Goal: Transaction & Acquisition: Purchase product/service

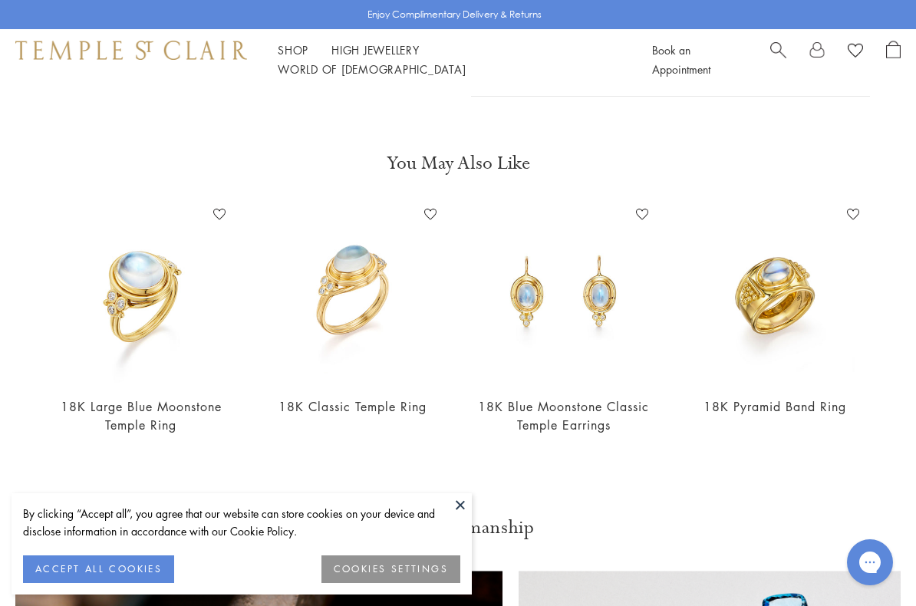
scroll to position [494, 0]
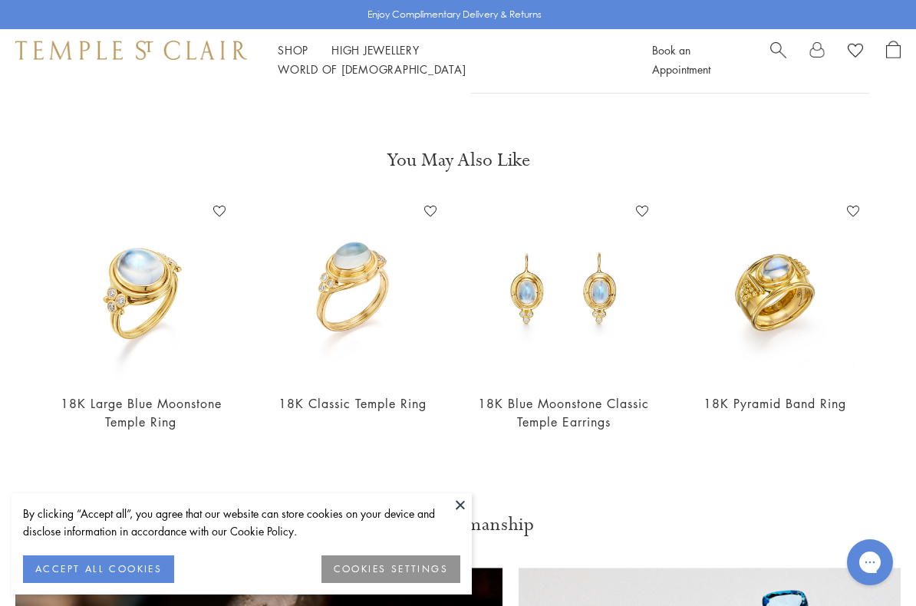
click at [160, 310] on img at bounding box center [141, 289] width 181 height 181
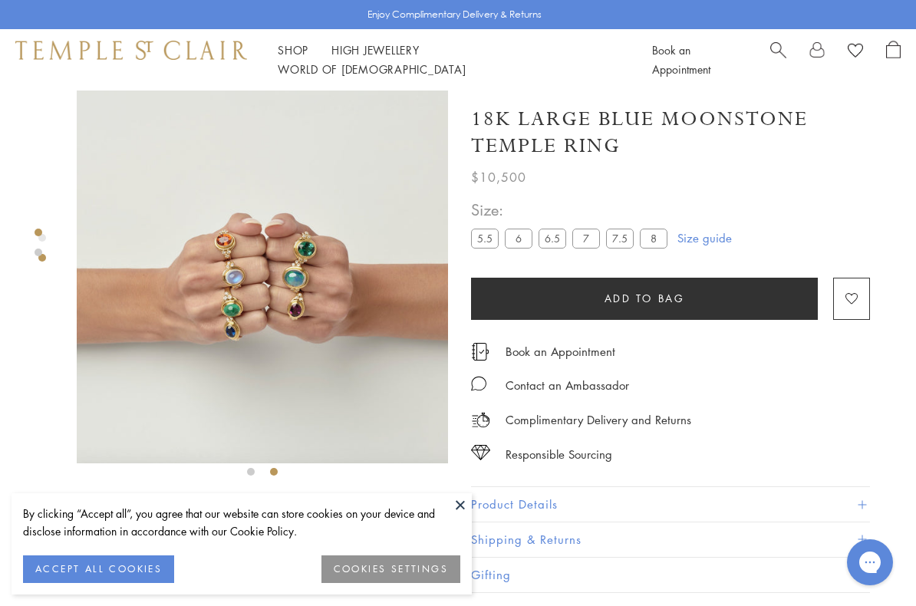
click at [775, 57] on span "Search" at bounding box center [778, 49] width 16 height 16
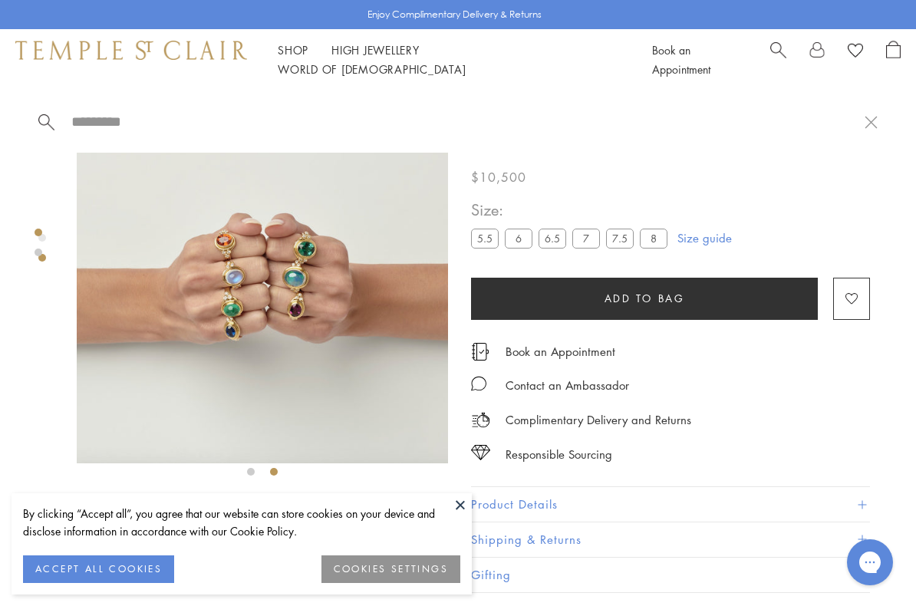
click at [95, 121] on input "search" at bounding box center [467, 122] width 795 height 18
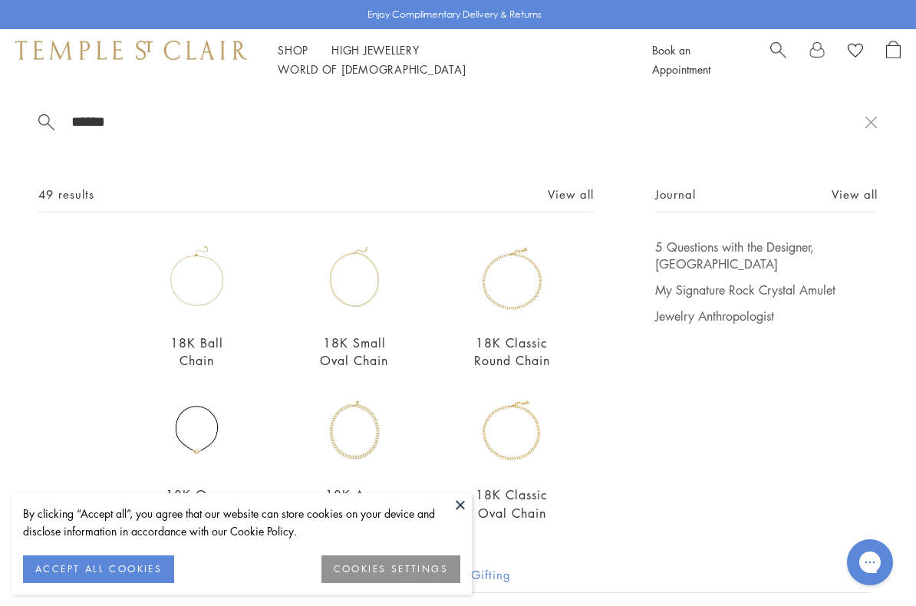
type input "******"
click at [871, 199] on link "View all" at bounding box center [854, 194] width 46 height 17
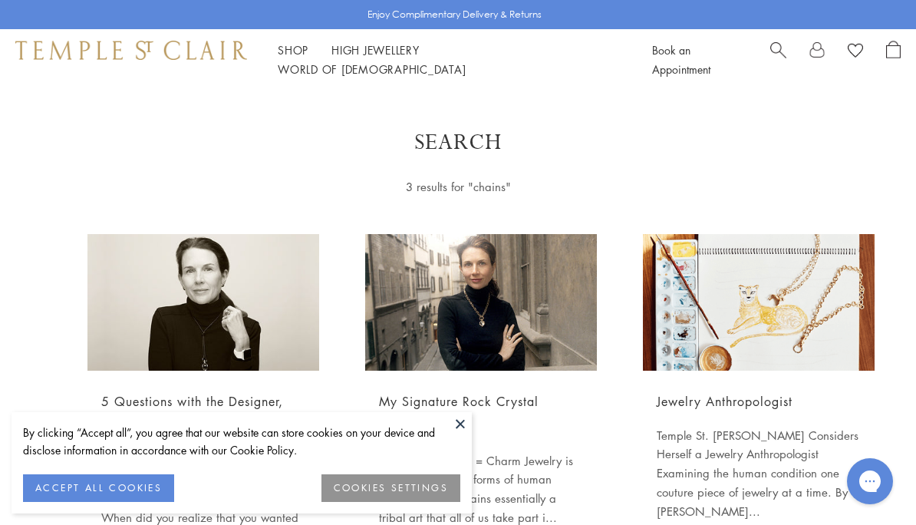
click at [485, 325] on img at bounding box center [481, 302] width 232 height 137
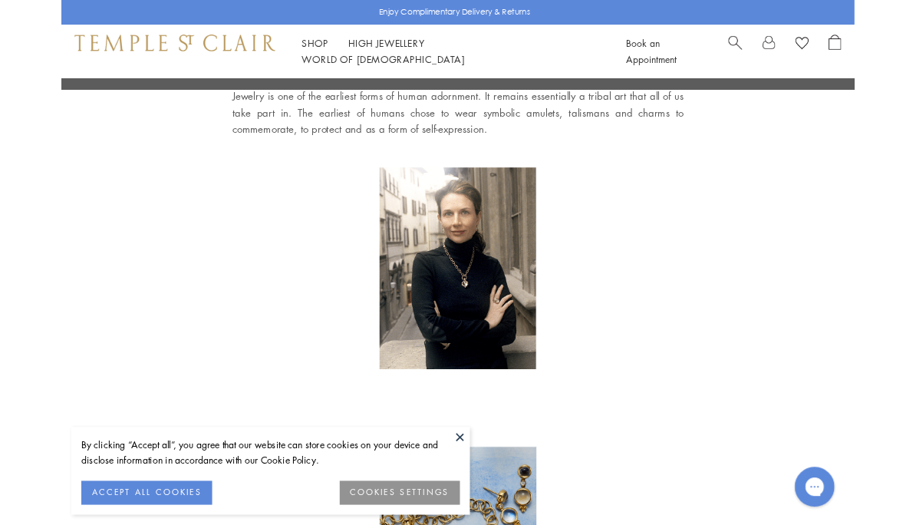
scroll to position [459, 0]
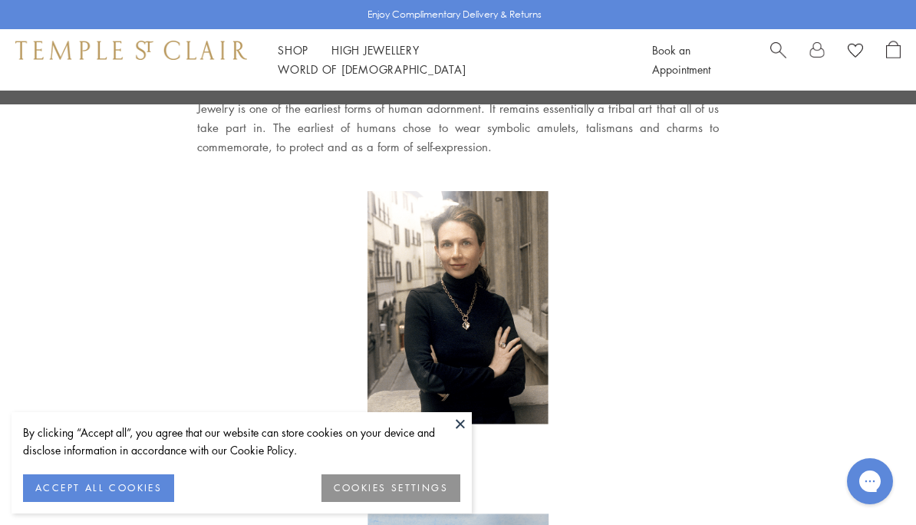
click at [509, 308] on img at bounding box center [457, 308] width 181 height 234
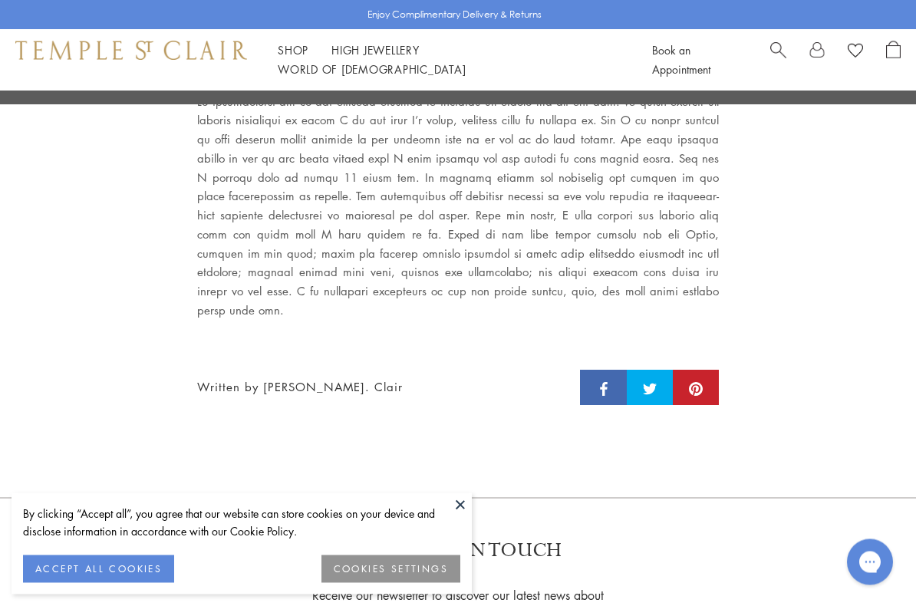
scroll to position [2858, 0]
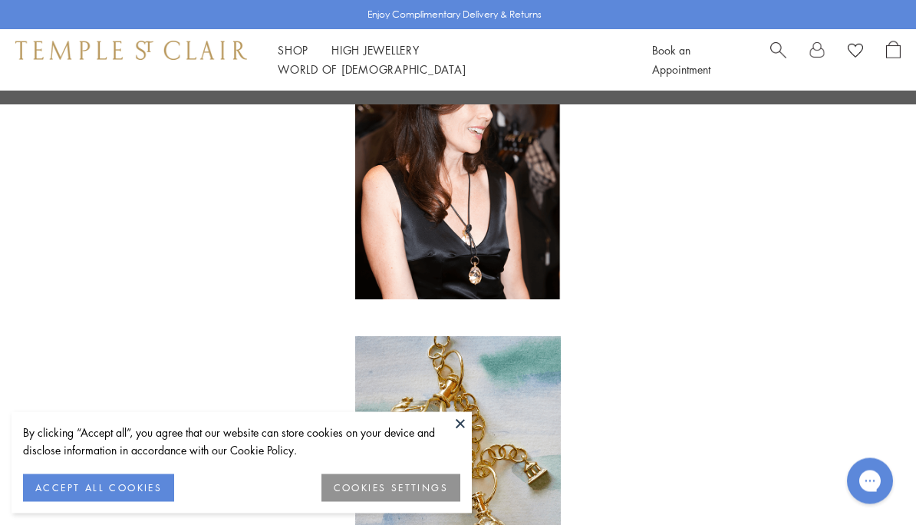
scroll to position [2293, 0]
click at [394, 58] on link "High Jewellery High Jewellery" at bounding box center [375, 49] width 88 height 15
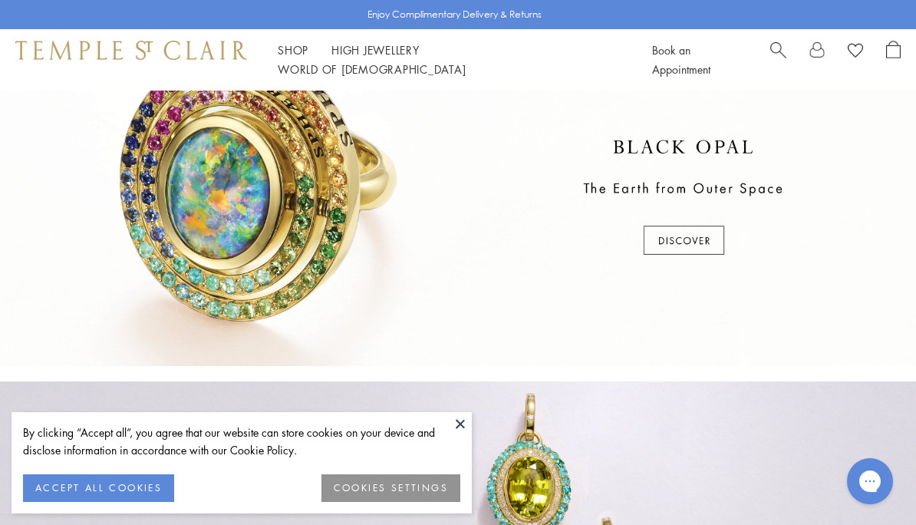
scroll to position [411, 0]
click at [709, 232] on div at bounding box center [458, 199] width 916 height 336
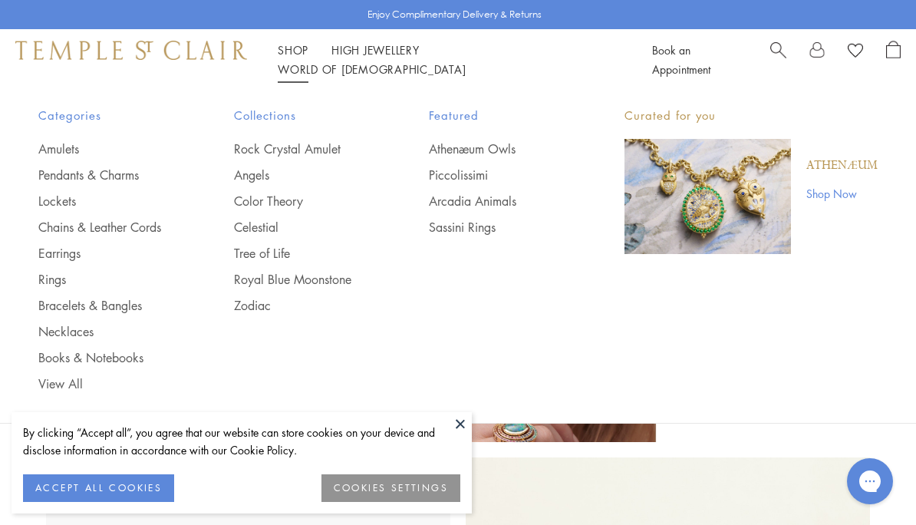
click at [123, 224] on link "Chains & Leather Cords" at bounding box center [105, 227] width 134 height 17
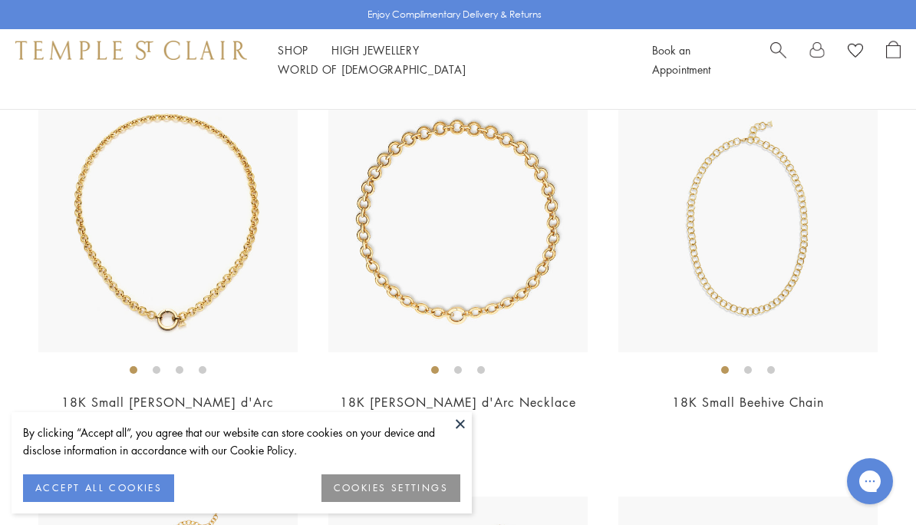
scroll to position [574, 0]
click at [784, 260] on img at bounding box center [747, 223] width 259 height 259
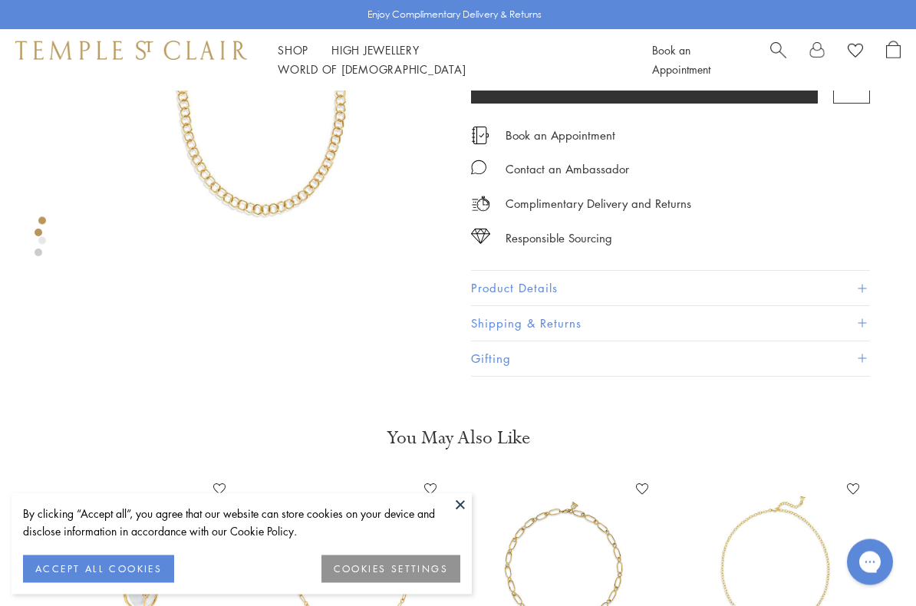
scroll to position [189, 0]
click at [868, 280] on button "Product Details" at bounding box center [670, 288] width 399 height 35
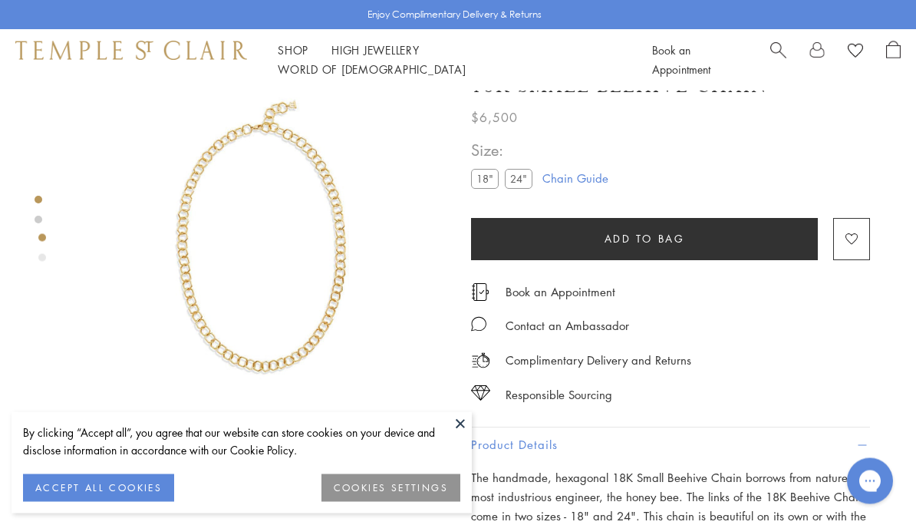
scroll to position [33, 0]
click at [302, 294] on img at bounding box center [262, 243] width 371 height 371
